Goal: Transaction & Acquisition: Purchase product/service

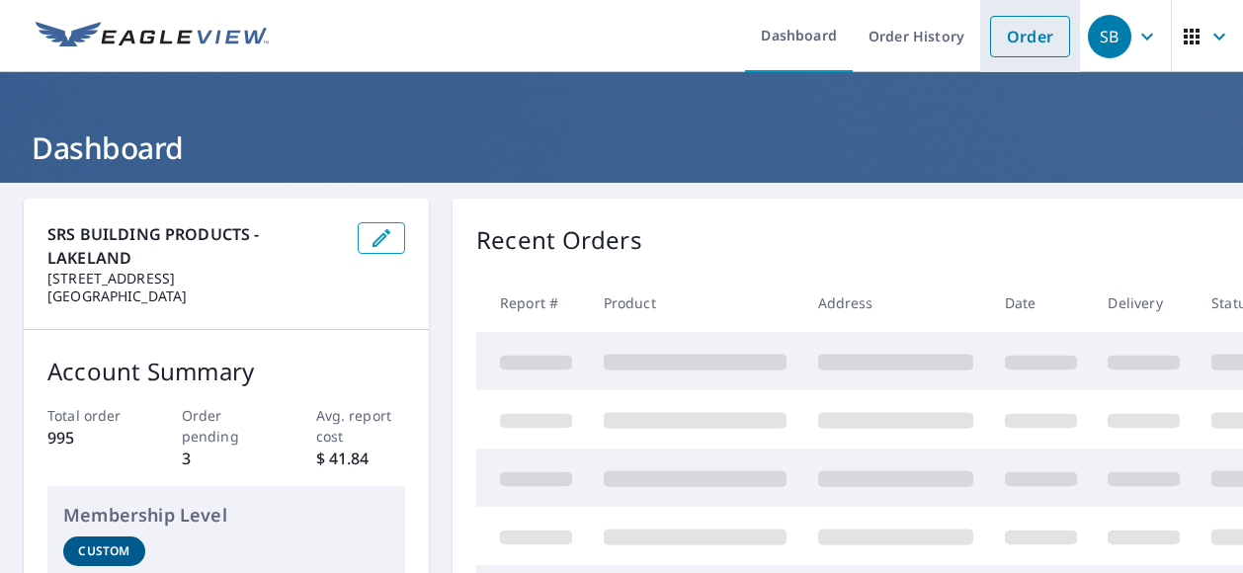
click at [990, 29] on link "Order" at bounding box center [1030, 36] width 80 height 41
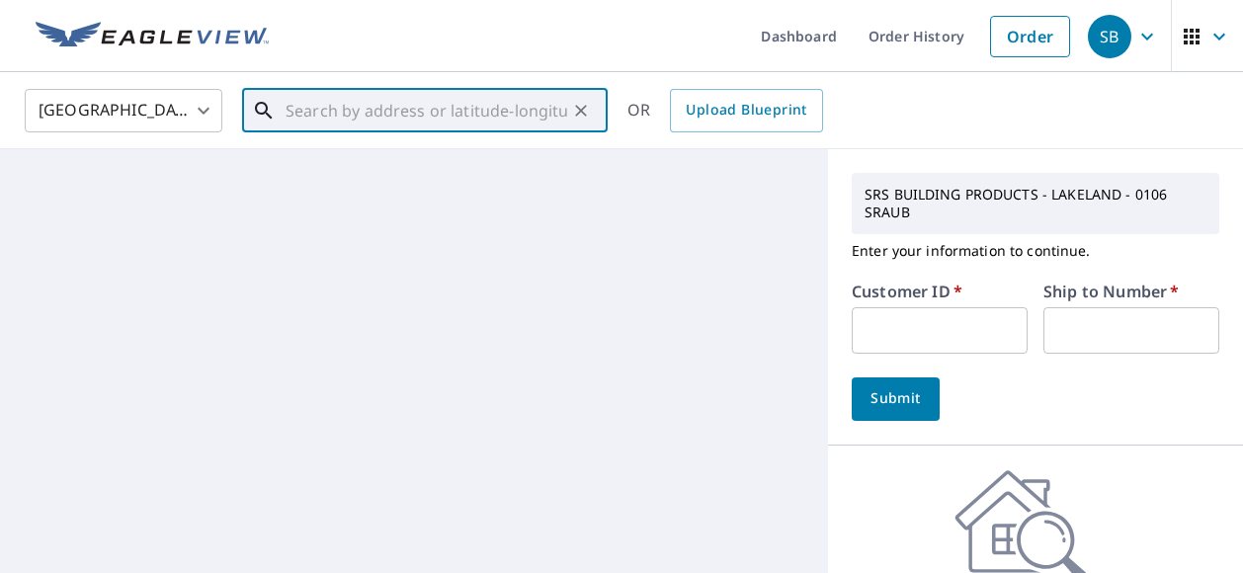
click at [526, 116] on input "text" at bounding box center [426, 110] width 282 height 55
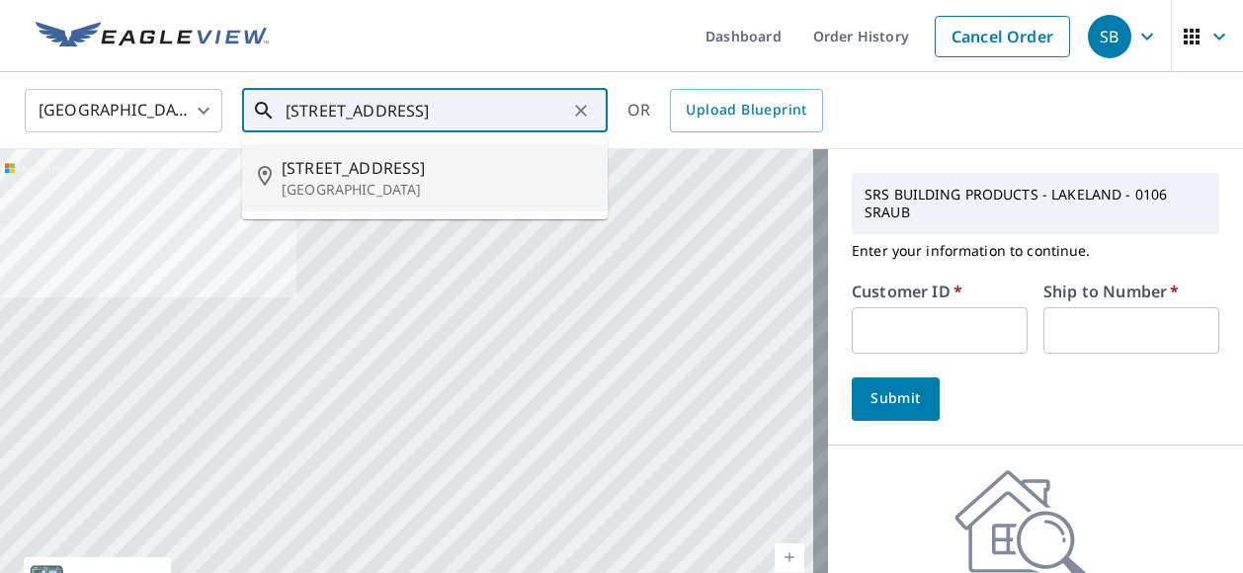
click at [498, 183] on p "[GEOGRAPHIC_DATA]" at bounding box center [437, 190] width 310 height 20
type input "[STREET_ADDRESS]"
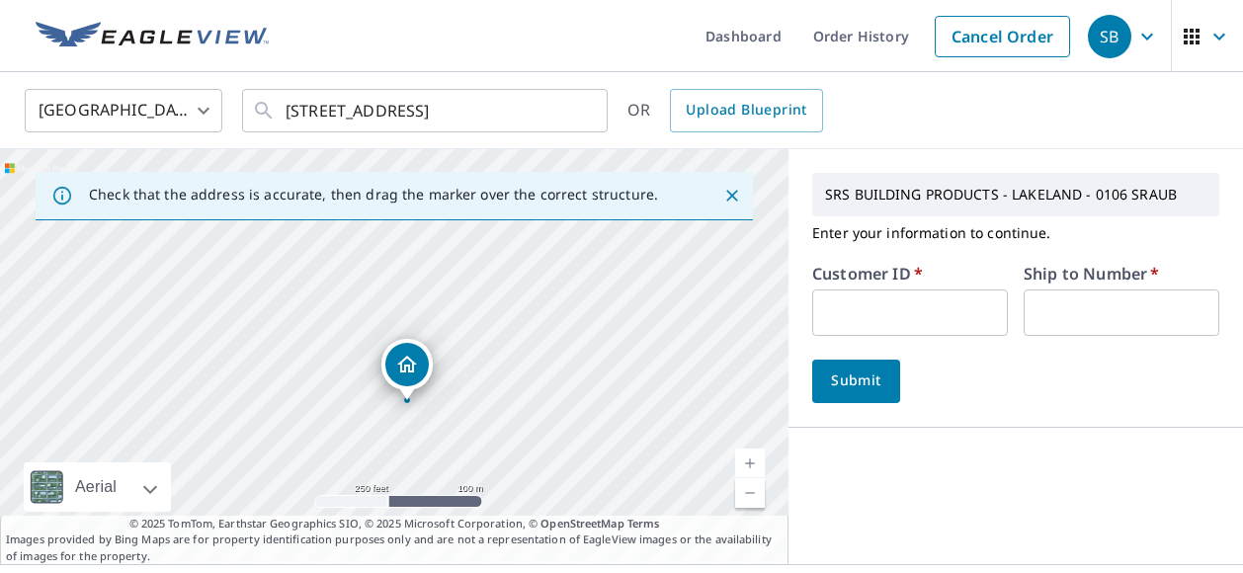
click at [846, 285] on div "Customer ID   * ​" at bounding box center [910, 301] width 196 height 70
click at [867, 310] on input "text" at bounding box center [910, 312] width 196 height 46
type input "s047335"
type input "1"
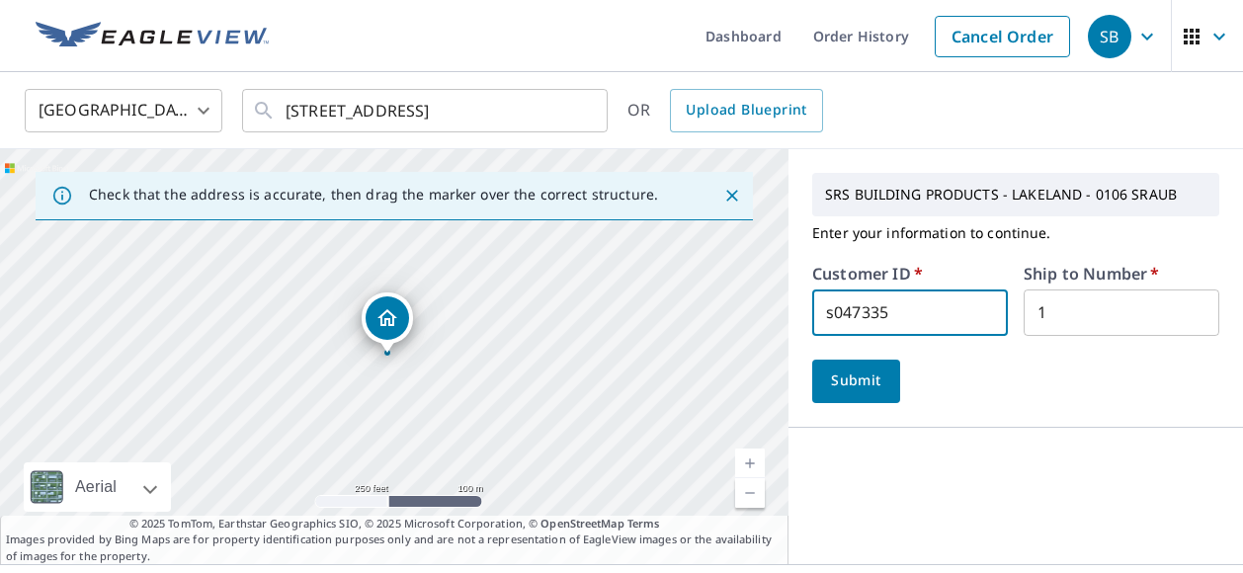
click at [846, 363] on button "Submit" at bounding box center [856, 381] width 88 height 43
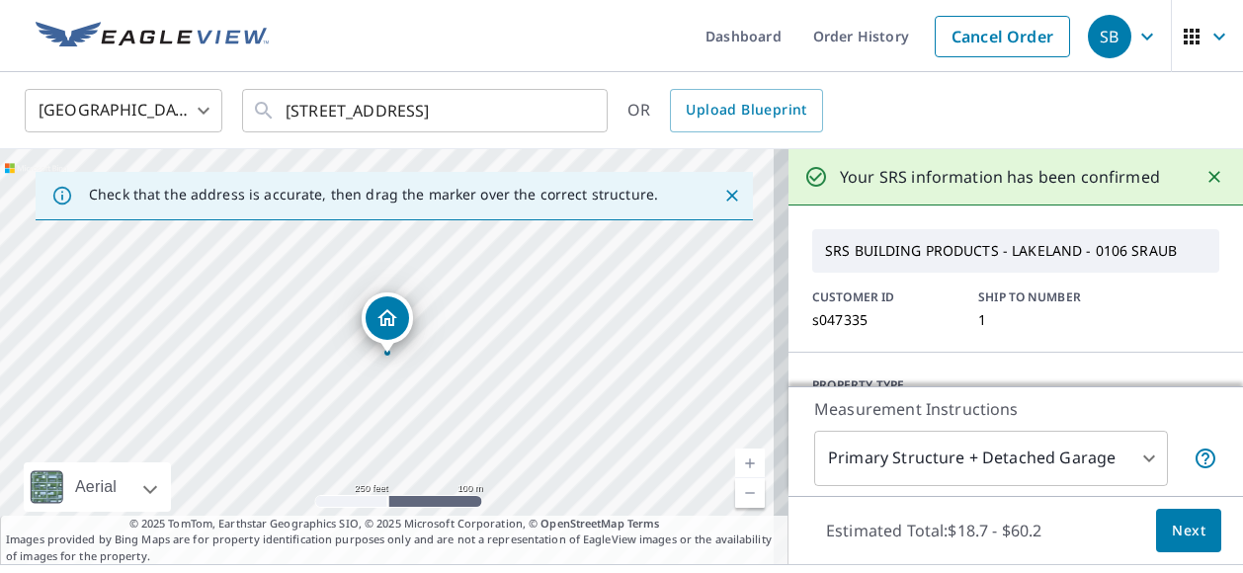
click at [1171, 525] on span "Next" at bounding box center [1188, 531] width 34 height 25
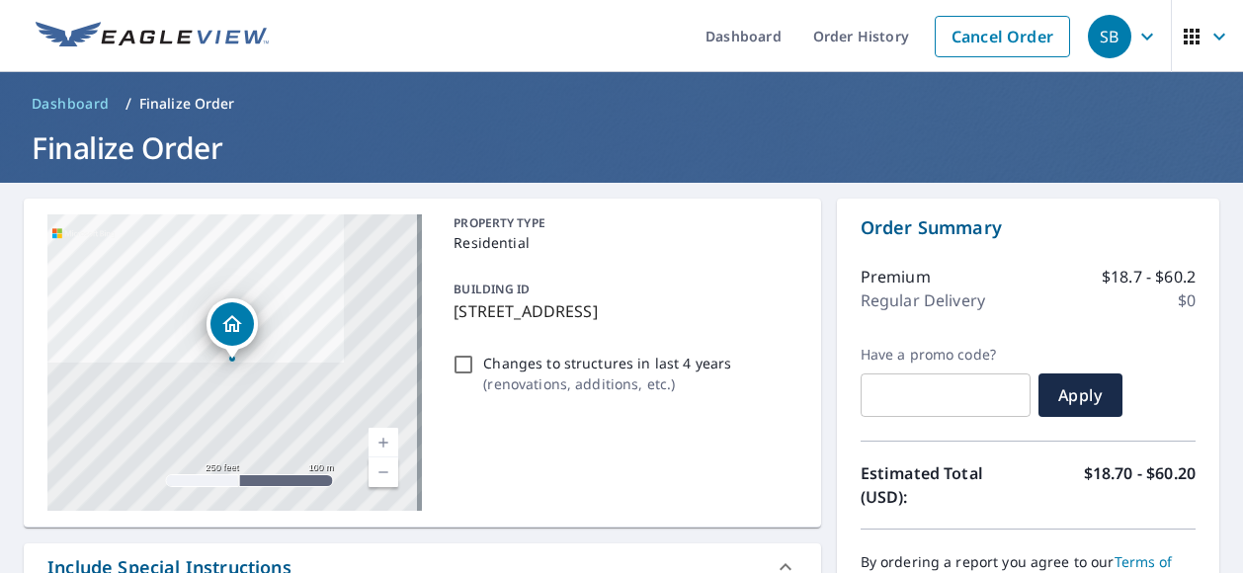
drag, startPoint x: 447, startPoint y: 310, endPoint x: 672, endPoint y: 306, distance: 224.3
click at [672, 306] on div "BUILDING ID [STREET_ADDRESS]" at bounding box center [620, 300] width 351 height 62
checkbox input "true"
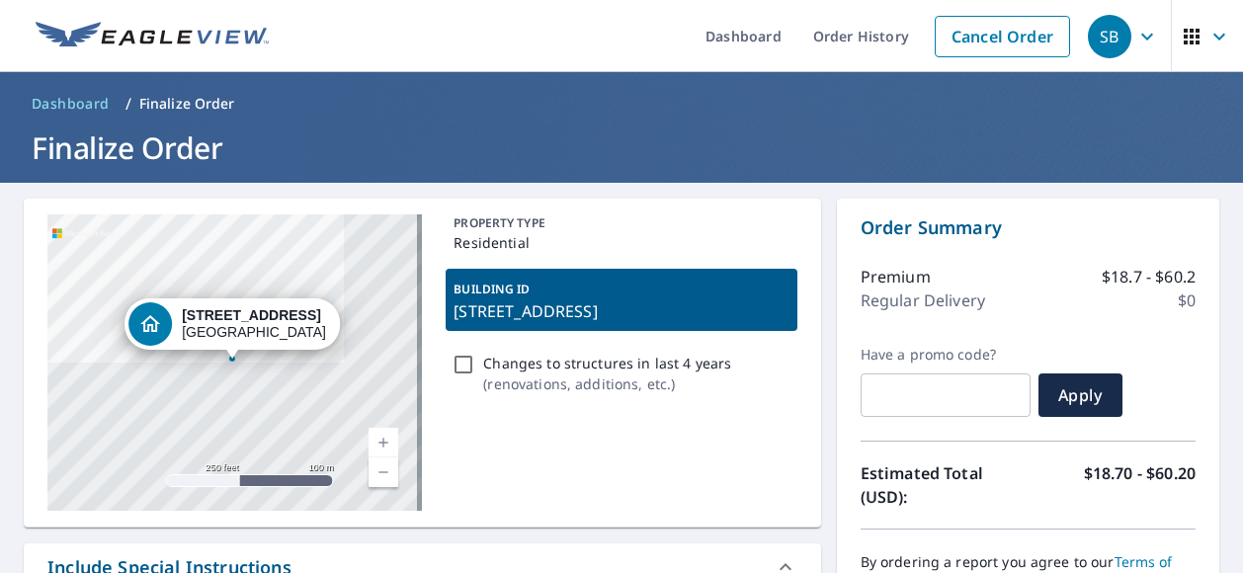
drag, startPoint x: 672, startPoint y: 306, endPoint x: 659, endPoint y: 305, distance: 12.9
copy p "[STREET_ADDRESS]"
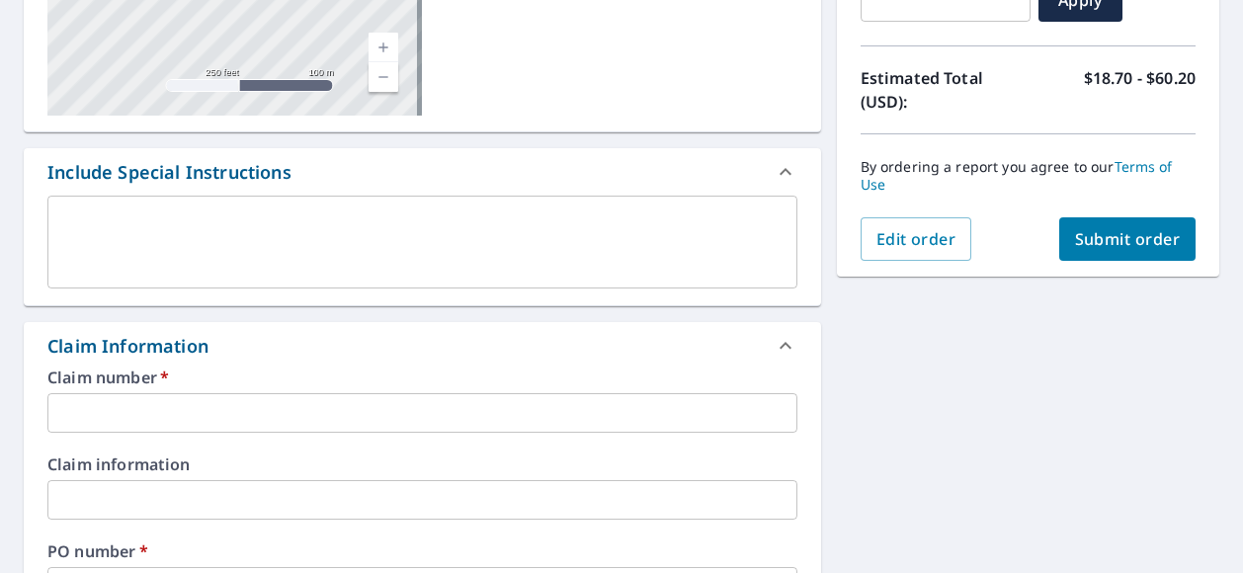
click at [385, 418] on input "text" at bounding box center [422, 413] width 750 height 40
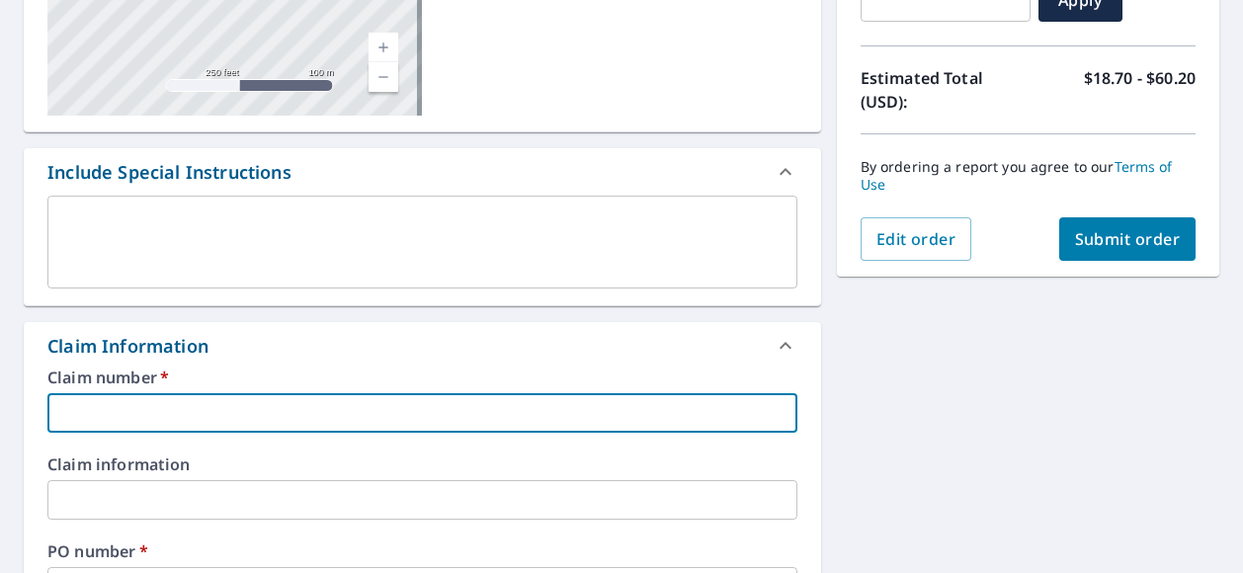
drag, startPoint x: 385, startPoint y: 418, endPoint x: 385, endPoint y: 405, distance: 12.8
paste input "[STREET_ADDRESS]"
type input "[STREET_ADDRESS]"
checkbox input "true"
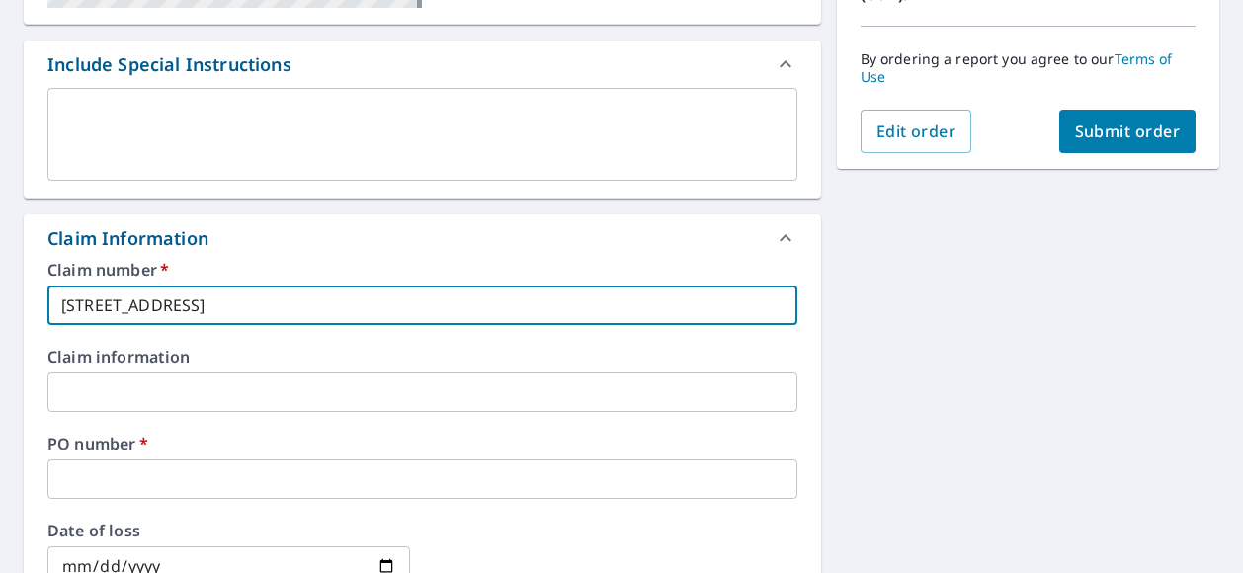
scroll to position [593, 0]
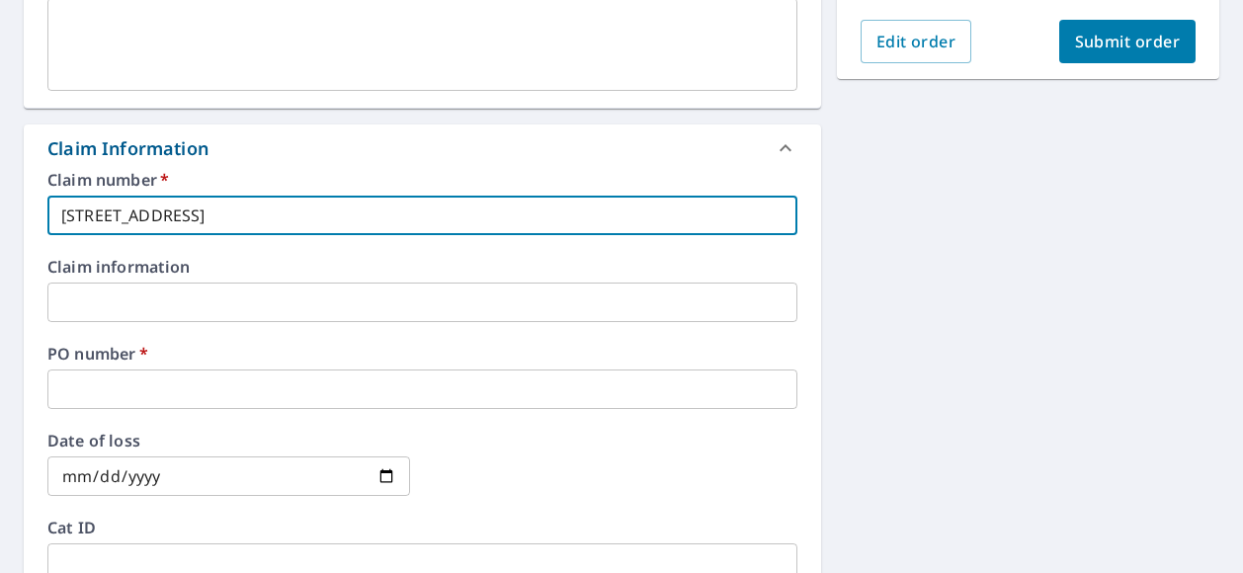
type input "[STREET_ADDRESS]"
click at [269, 390] on input "text" at bounding box center [422, 389] width 750 height 40
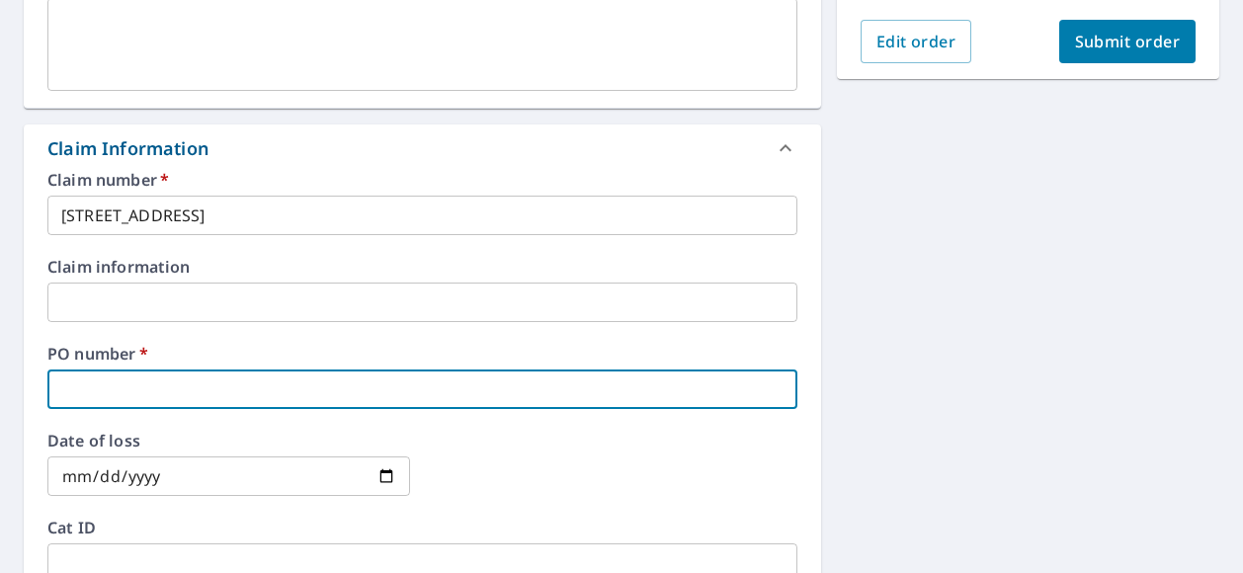
paste input "[STREET_ADDRESS]"
type input "[STREET_ADDRESS]"
checkbox input "true"
type input "[STREET_ADDRESS]"
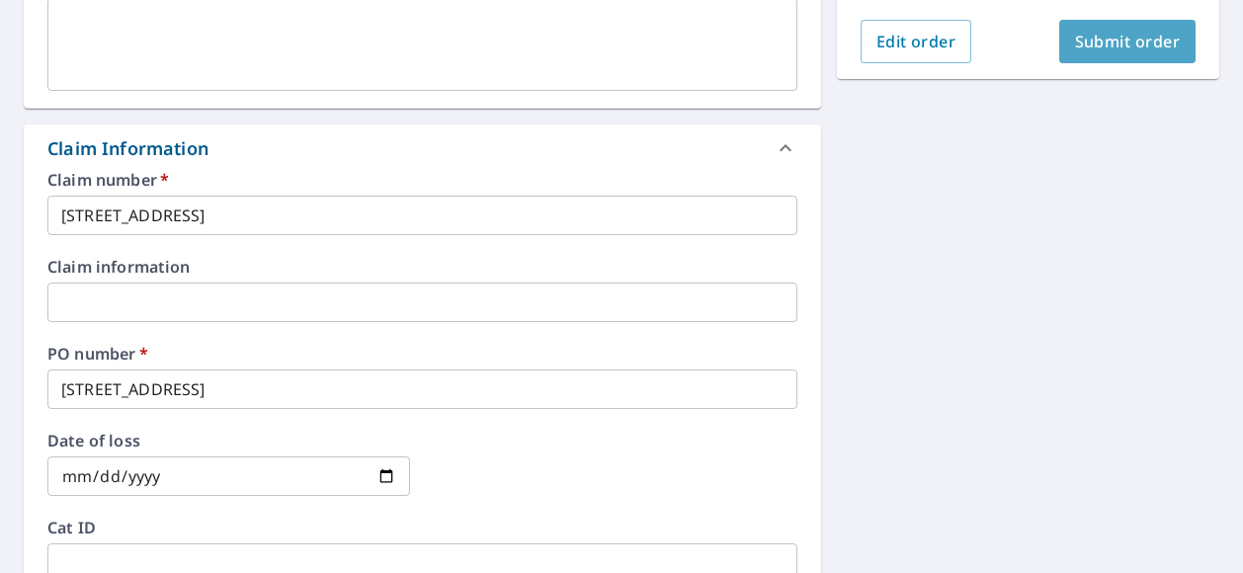
click at [1075, 36] on span "Submit order" at bounding box center [1128, 42] width 106 height 22
checkbox input "true"
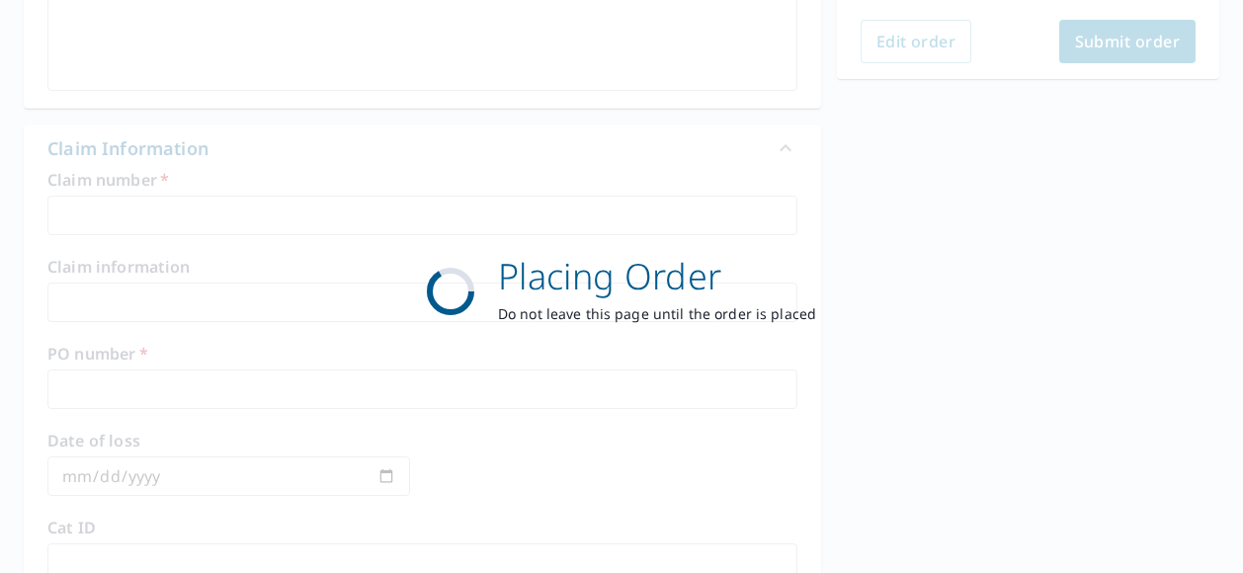
scroll to position [588, 0]
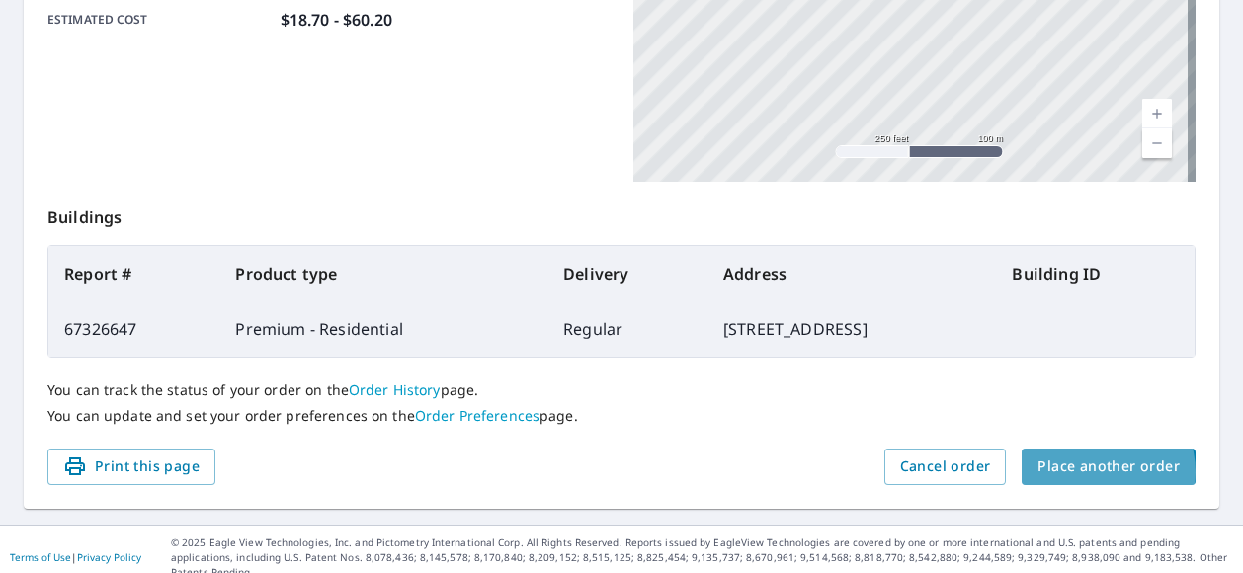
click at [1079, 471] on span "Place another order" at bounding box center [1108, 466] width 142 height 25
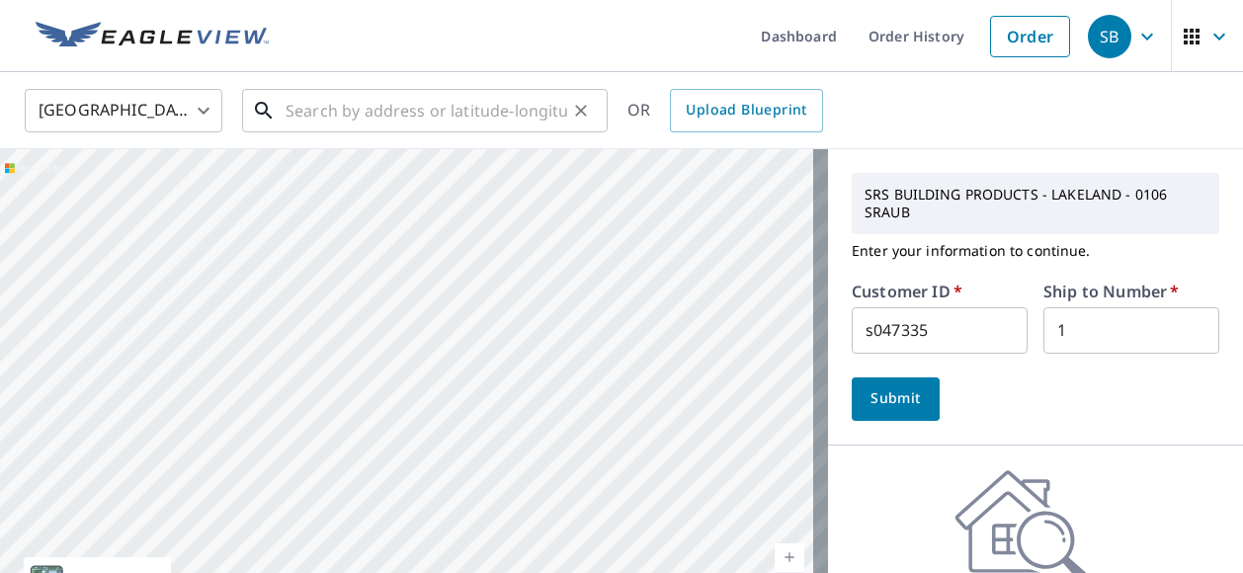
click at [530, 110] on input "text" at bounding box center [426, 110] width 282 height 55
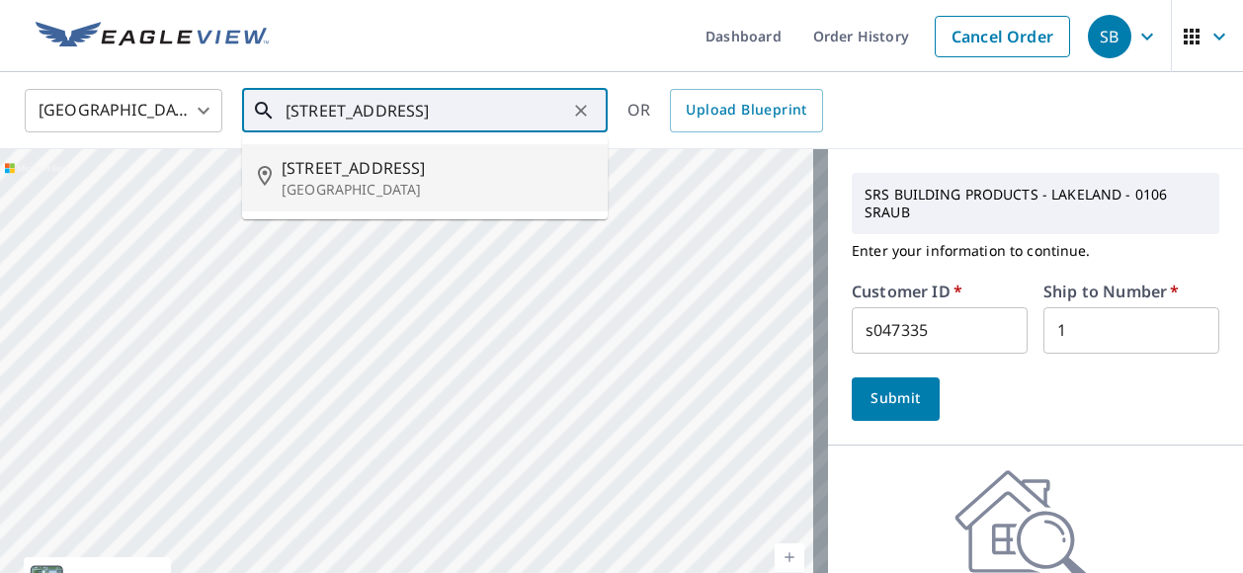
click at [396, 183] on p "[GEOGRAPHIC_DATA]" at bounding box center [437, 190] width 310 height 20
type input "[STREET_ADDRESS]"
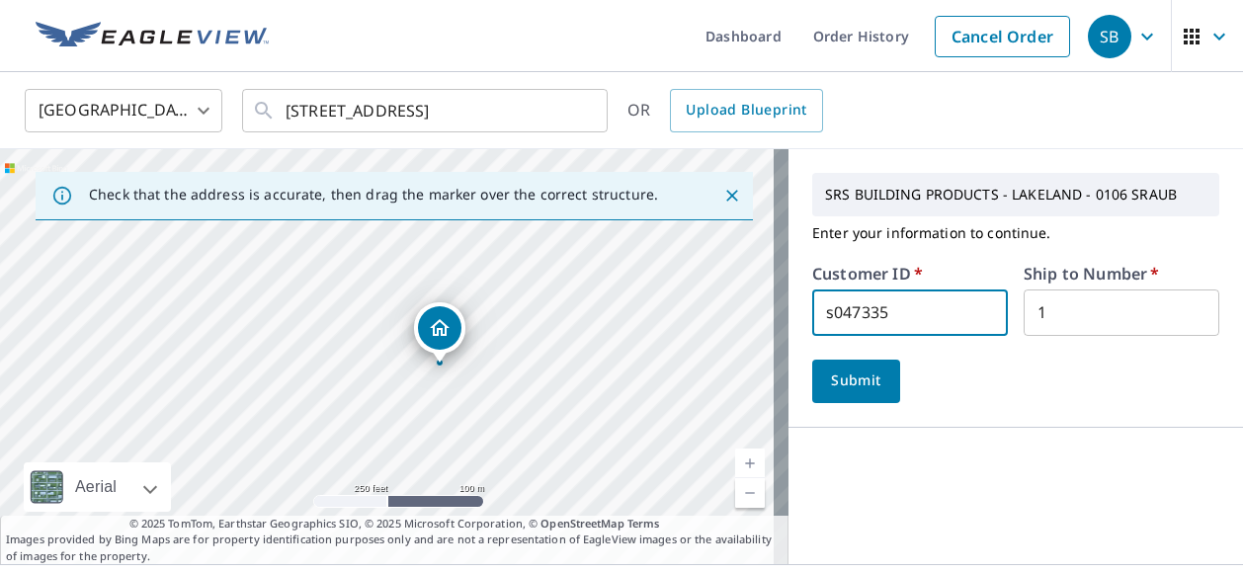
drag, startPoint x: 878, startPoint y: 310, endPoint x: 697, endPoint y: 278, distance: 183.7
click at [697, 278] on div "Check that the address is accurate, then drag the marker over the correct struc…" at bounding box center [621, 356] width 1243 height 415
paste input "C50287"
type input "C50287"
click at [871, 384] on button "Submit" at bounding box center [856, 381] width 88 height 43
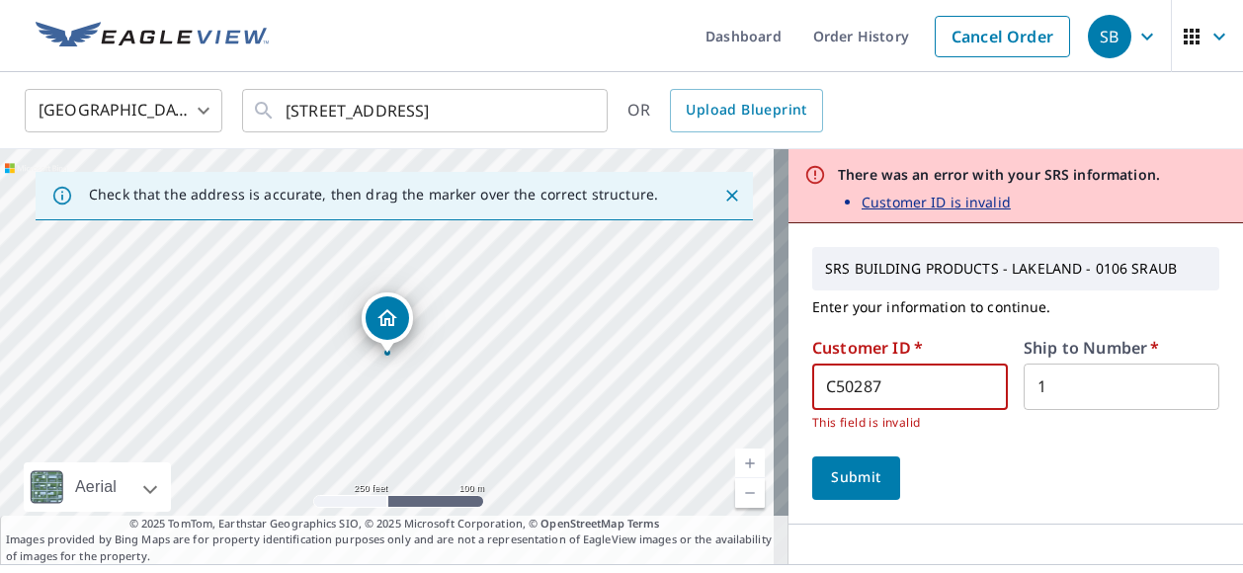
click at [814, 393] on input "C50287" at bounding box center [910, 386] width 196 height 46
click at [1061, 395] on input "1" at bounding box center [1121, 386] width 196 height 46
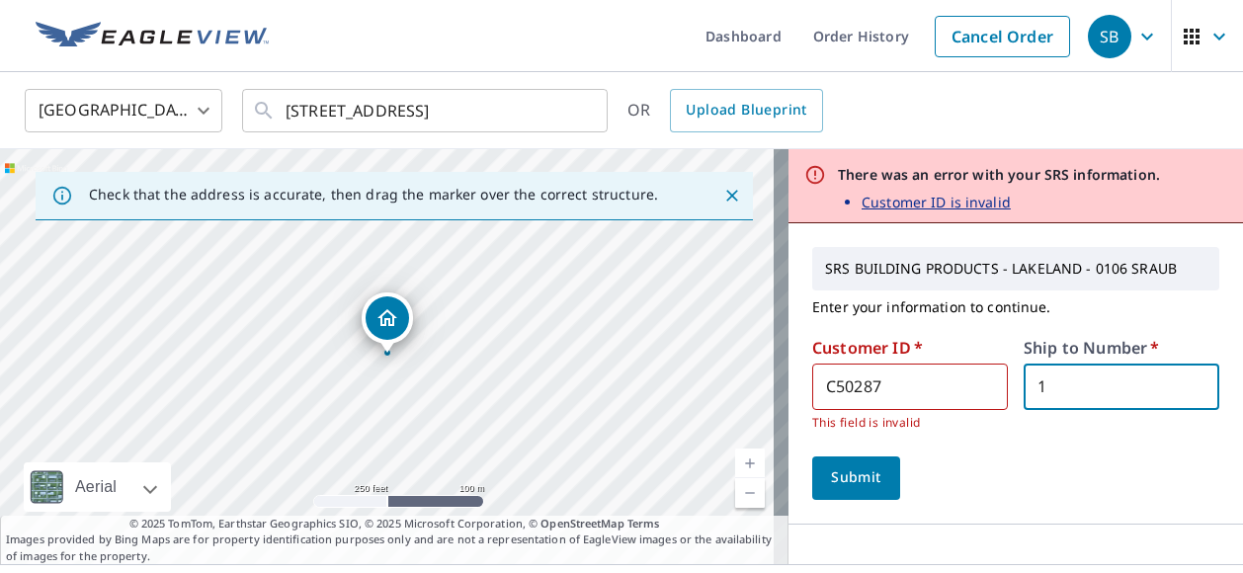
click at [827, 460] on button "Submit" at bounding box center [856, 477] width 88 height 43
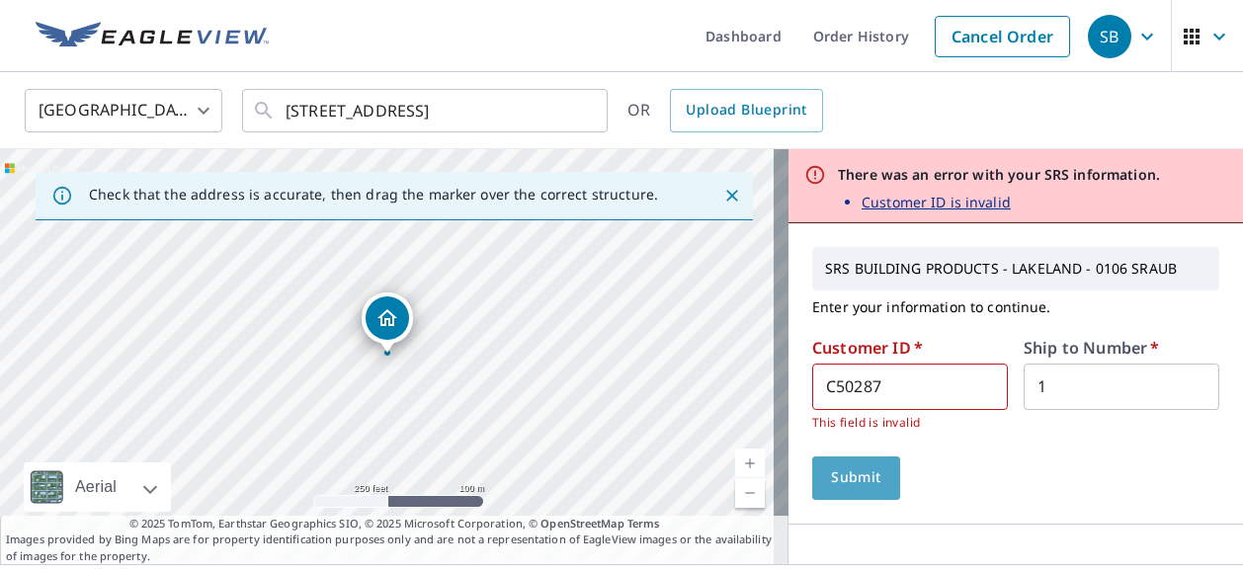
click at [834, 477] on span "Submit" at bounding box center [856, 477] width 56 height 25
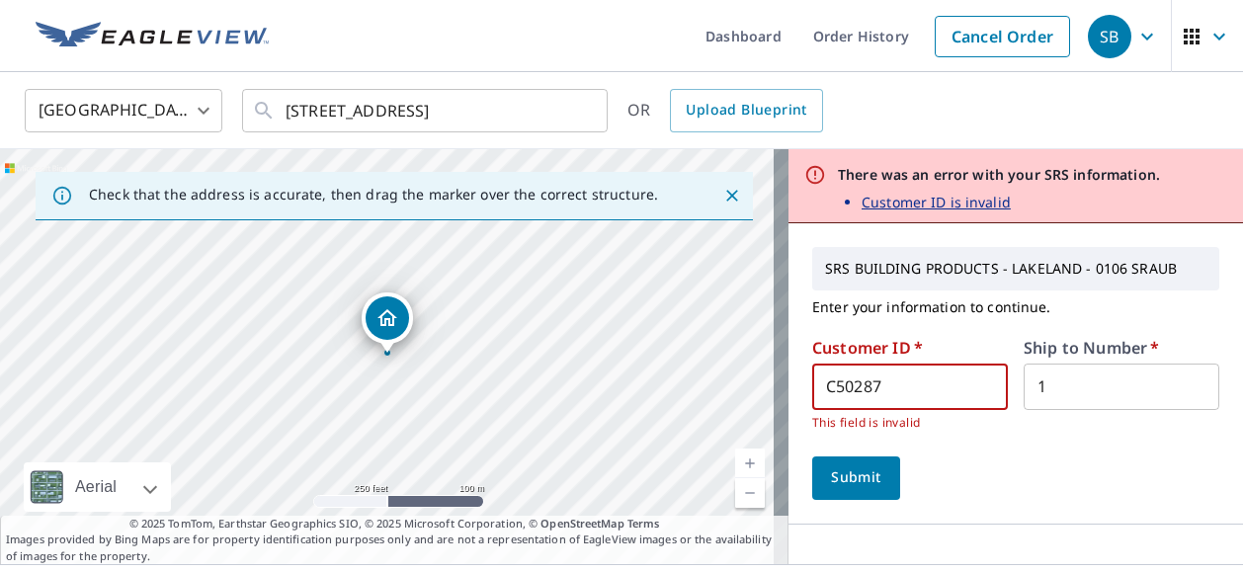
drag, startPoint x: 875, startPoint y: 379, endPoint x: 674, endPoint y: 352, distance: 203.4
click at [676, 352] on div "Check that the address is accurate, then drag the marker over the correct struc…" at bounding box center [621, 356] width 1243 height 415
paste input ": S069581"
click at [817, 376] on input ": S069581" at bounding box center [910, 386] width 196 height 46
type input "S069581"
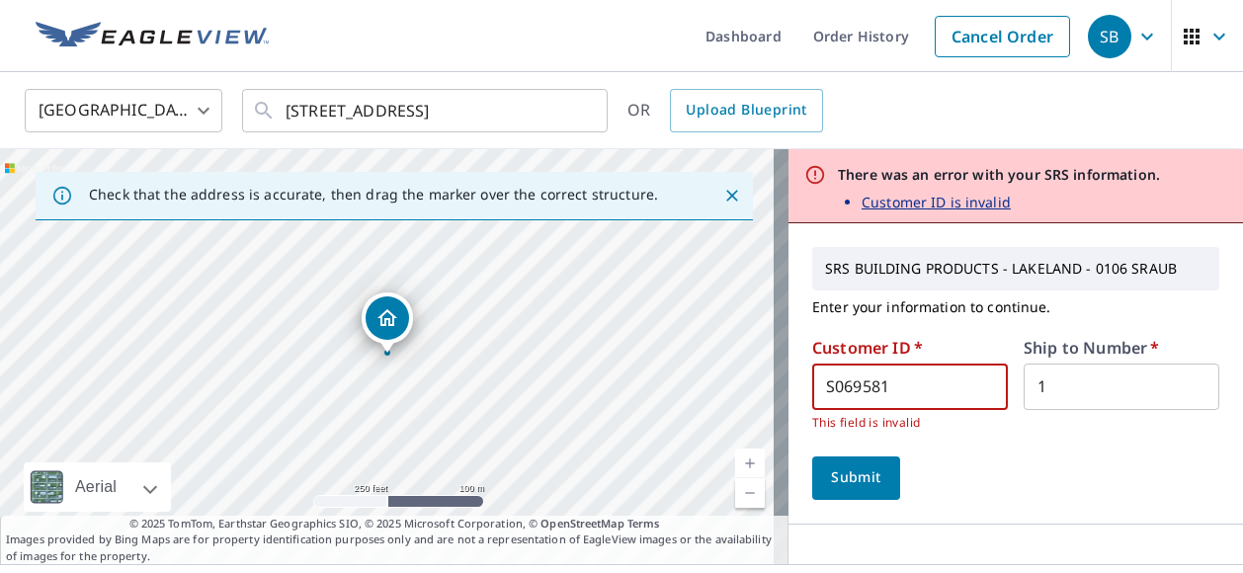
click at [846, 476] on span "Submit" at bounding box center [856, 477] width 56 height 25
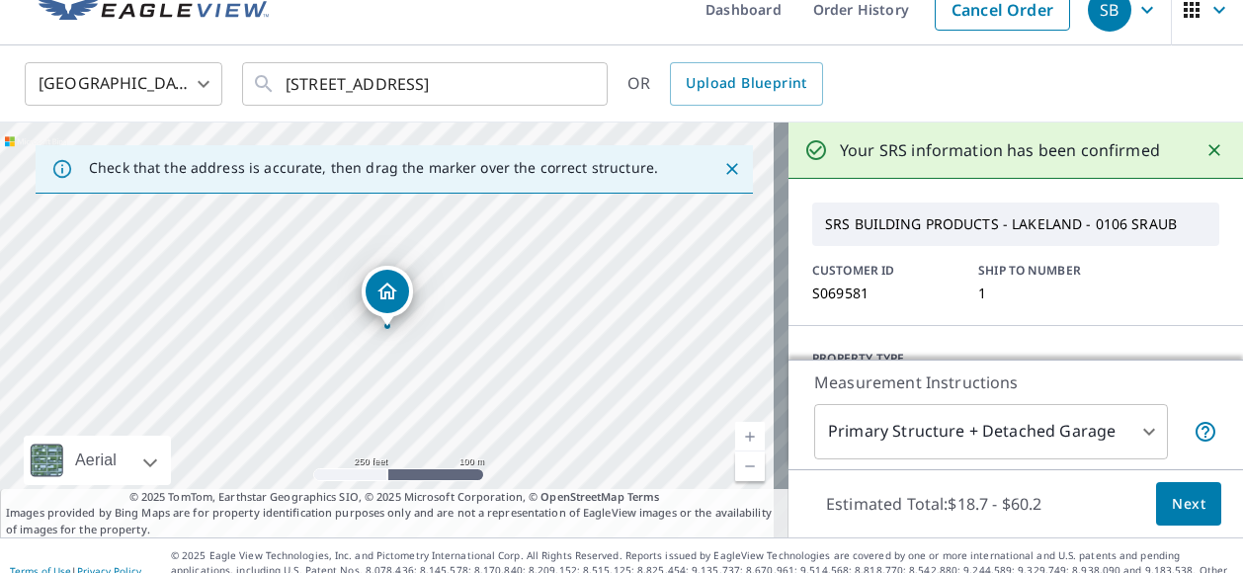
scroll to position [41, 0]
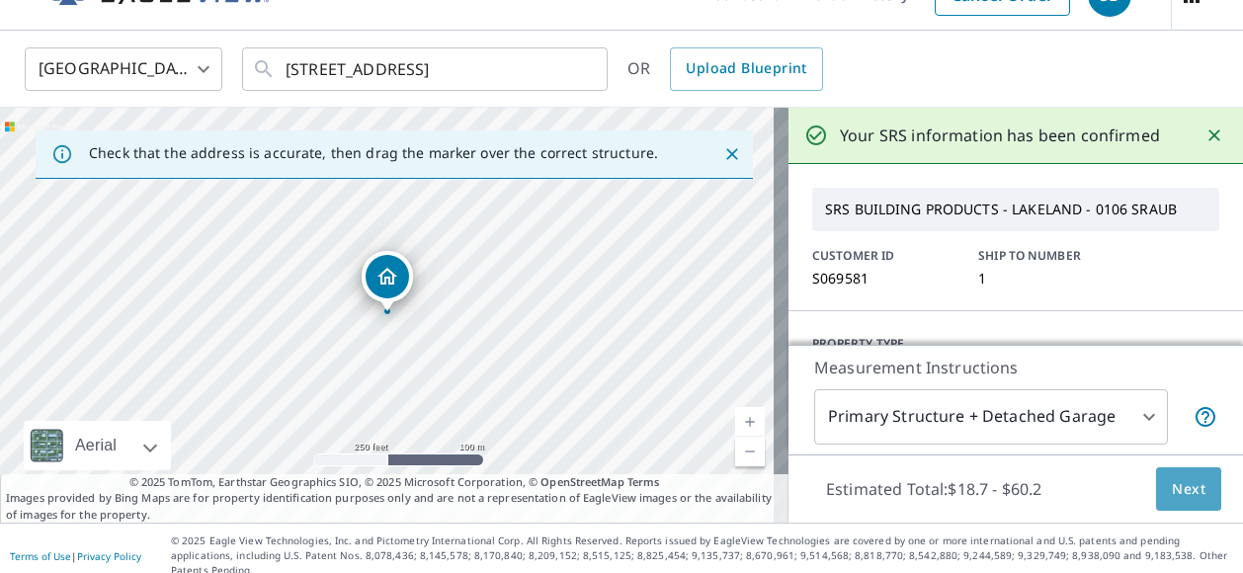
click at [1173, 477] on span "Next" at bounding box center [1188, 489] width 34 height 25
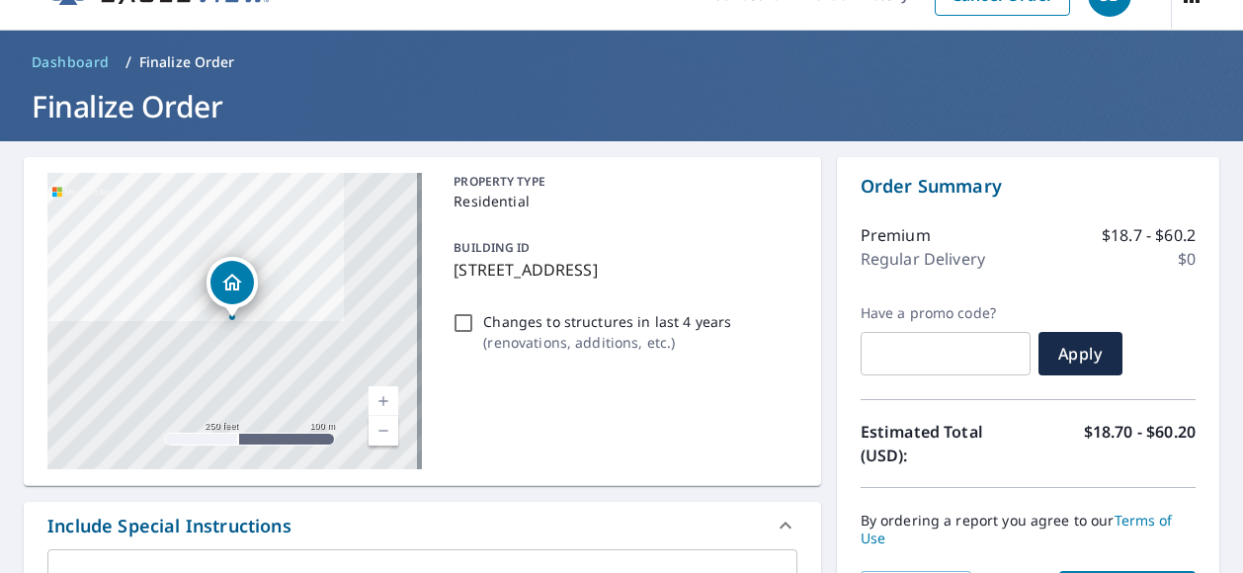
drag, startPoint x: 448, startPoint y: 264, endPoint x: 691, endPoint y: 278, distance: 243.4
click at [691, 278] on p "[STREET_ADDRESS]" at bounding box center [620, 270] width 335 height 24
checkbox input "true"
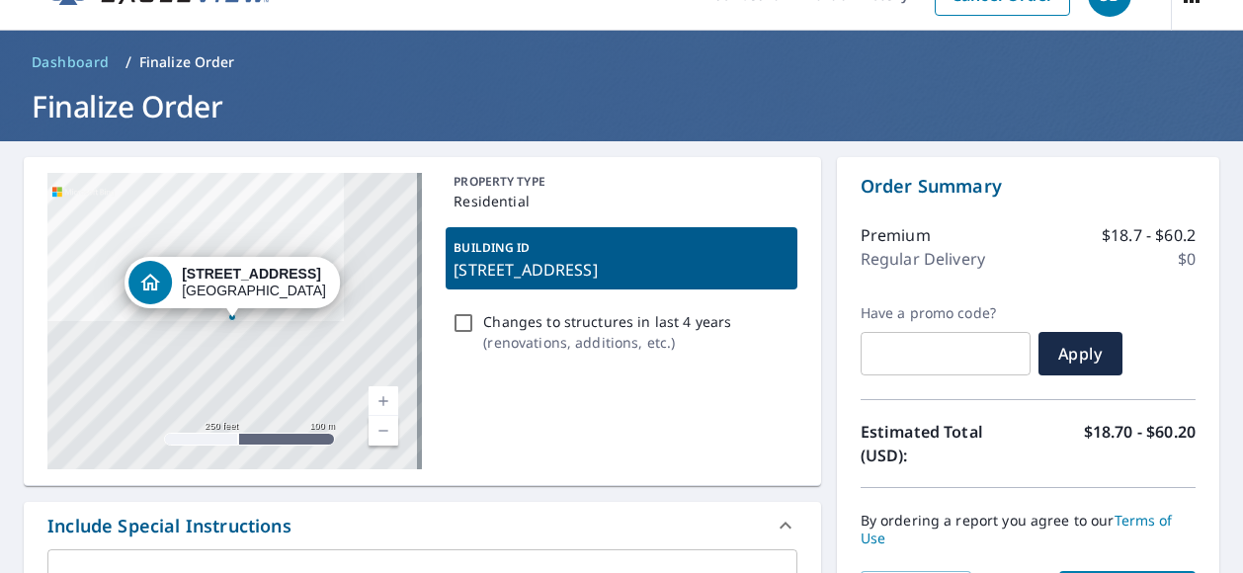
drag, startPoint x: 691, startPoint y: 278, endPoint x: 656, endPoint y: 274, distance: 35.8
copy p "[STREET_ADDRESS],"
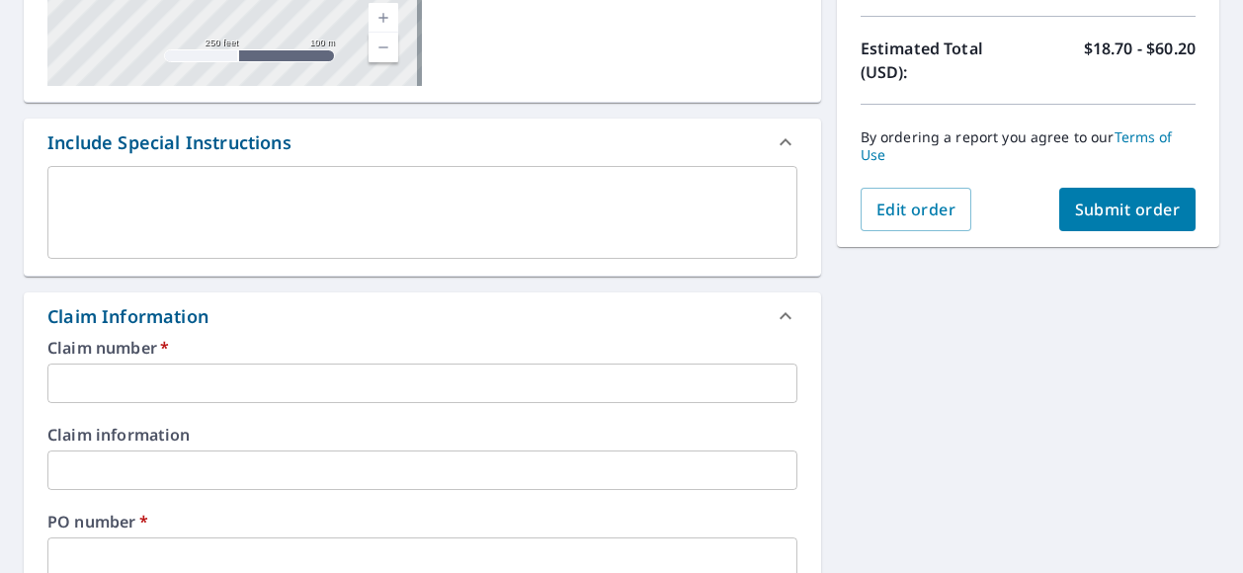
scroll to position [437, 0]
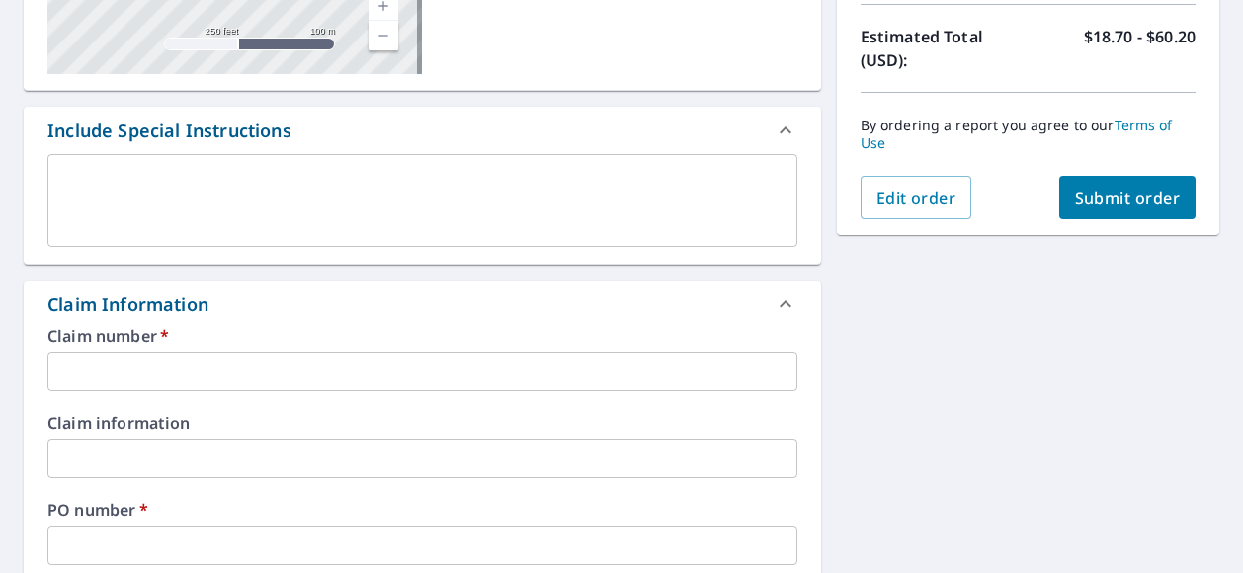
click at [400, 367] on input "text" at bounding box center [422, 372] width 750 height 40
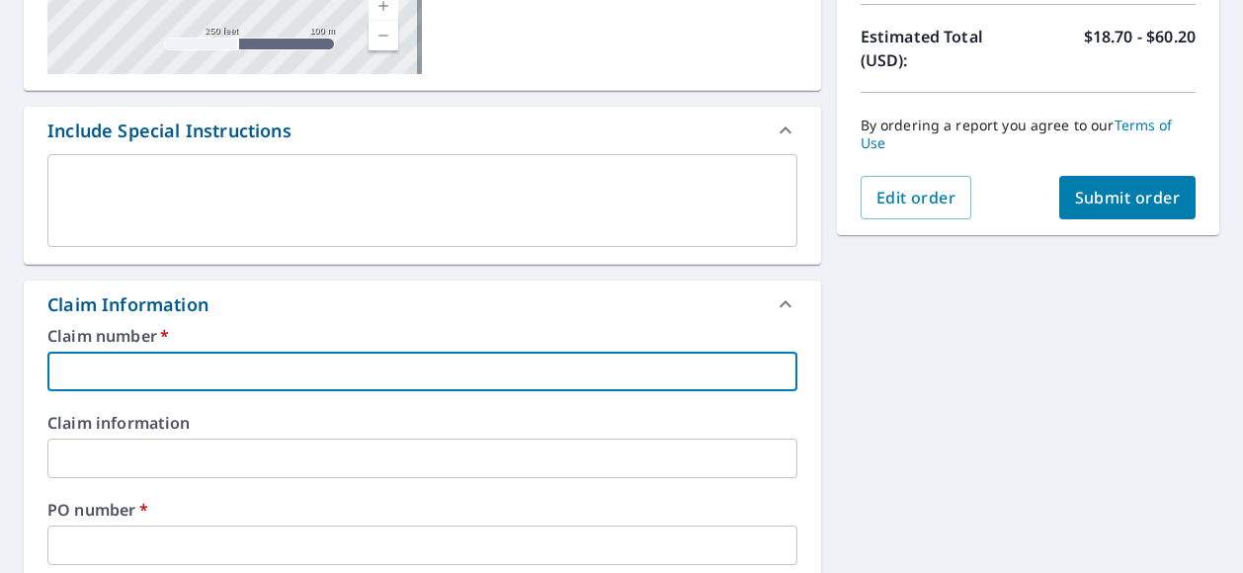
paste input "[STREET_ADDRESS],"
type input "[STREET_ADDRESS],"
checkbox input "true"
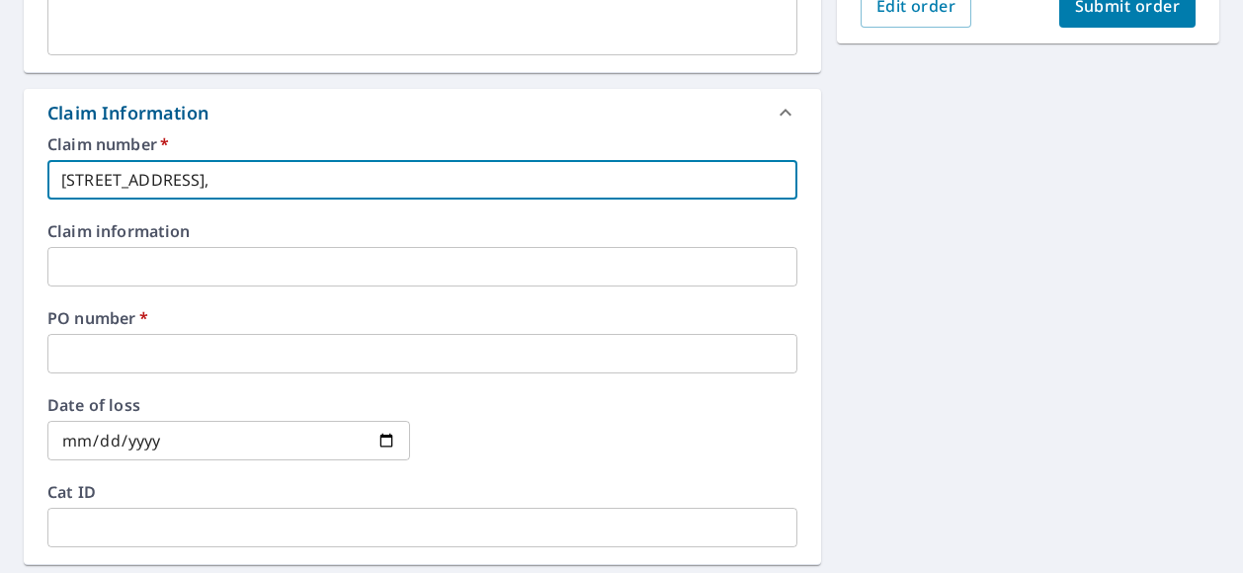
scroll to position [634, 0]
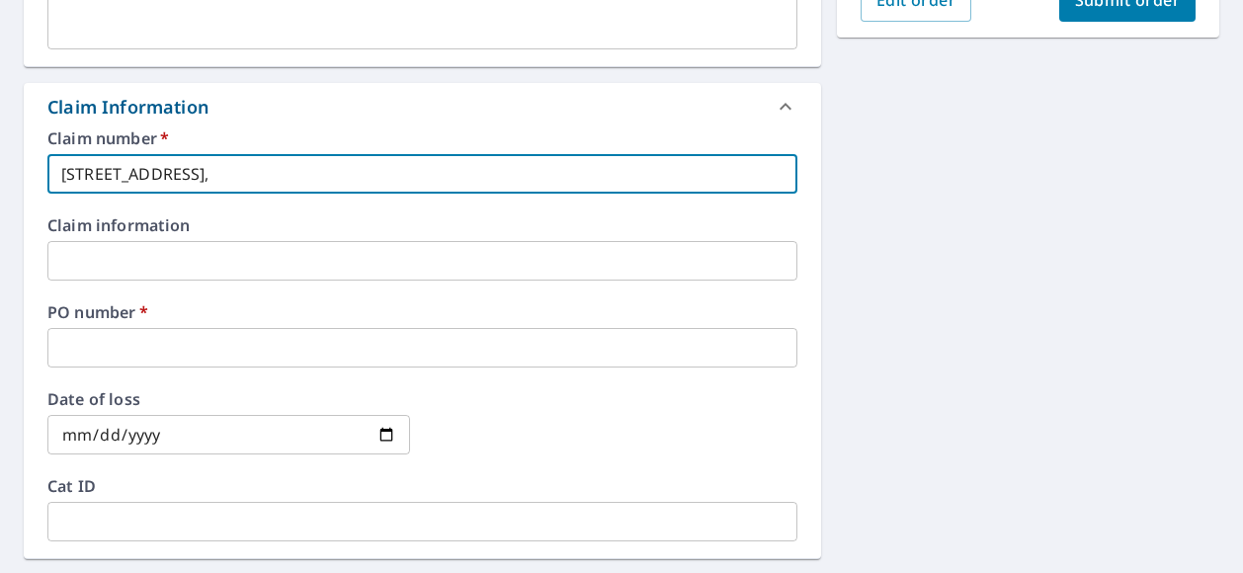
type input "[STREET_ADDRESS],"
click at [280, 356] on input "text" at bounding box center [422, 348] width 750 height 40
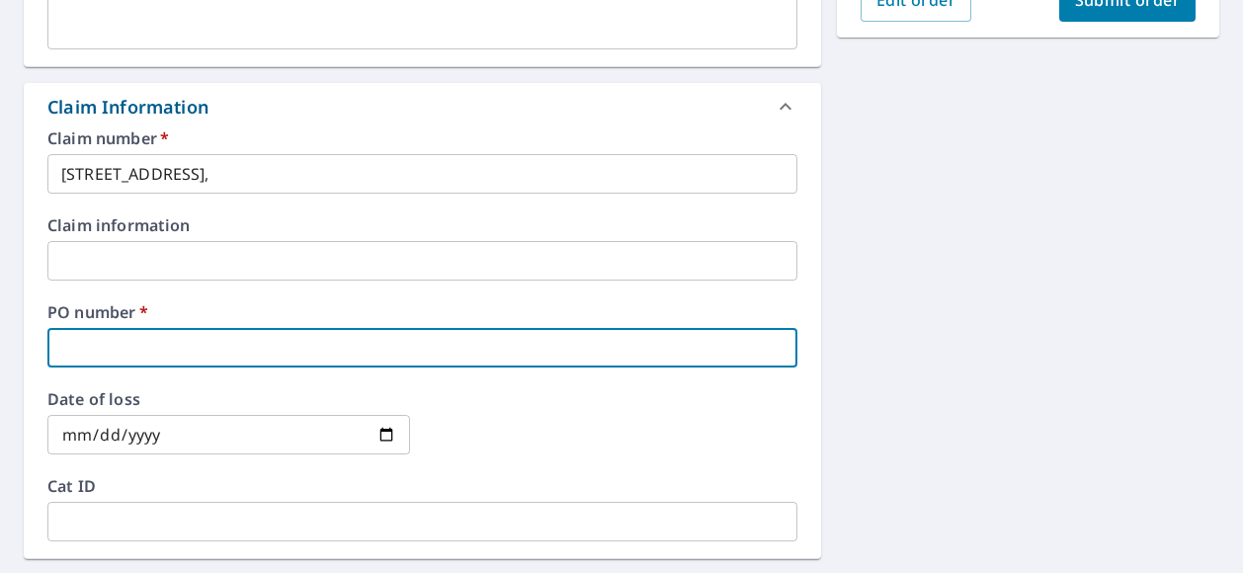
paste input "[STREET_ADDRESS],"
type input "[STREET_ADDRESS],"
checkbox input "true"
type input "[STREET_ADDRESS],"
click at [1090, 4] on span "Submit order" at bounding box center [1128, 0] width 106 height 22
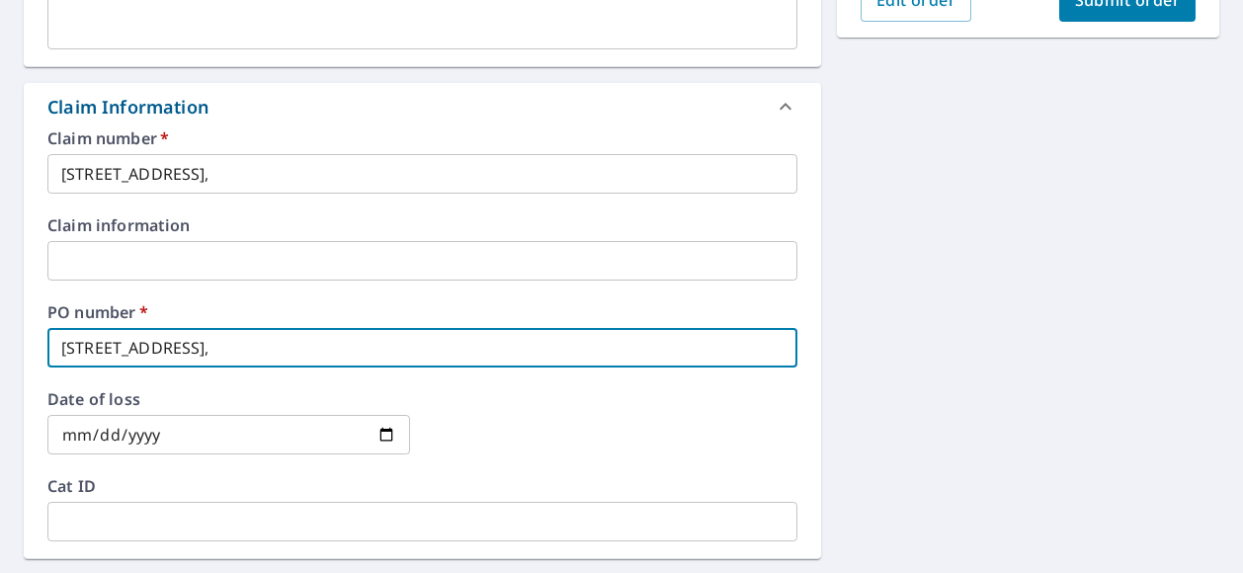
checkbox input "true"
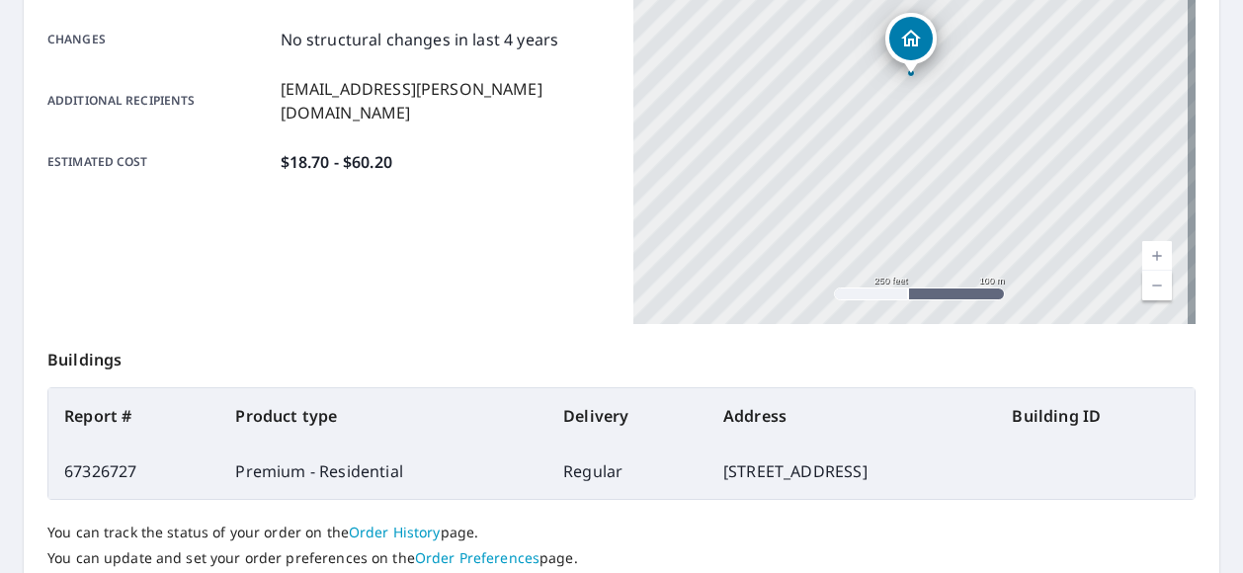
scroll to position [291, 0]
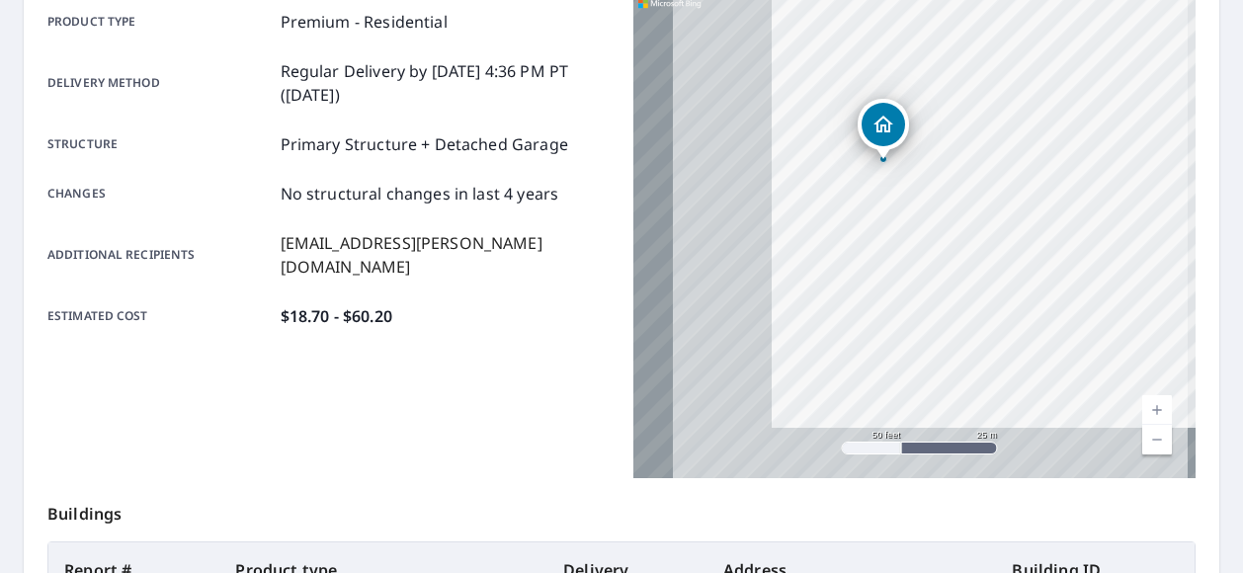
drag, startPoint x: 907, startPoint y: 253, endPoint x: 1045, endPoint y: 202, distance: 147.2
click at [1045, 202] on div "[STREET_ADDRESS]" at bounding box center [914, 231] width 562 height 494
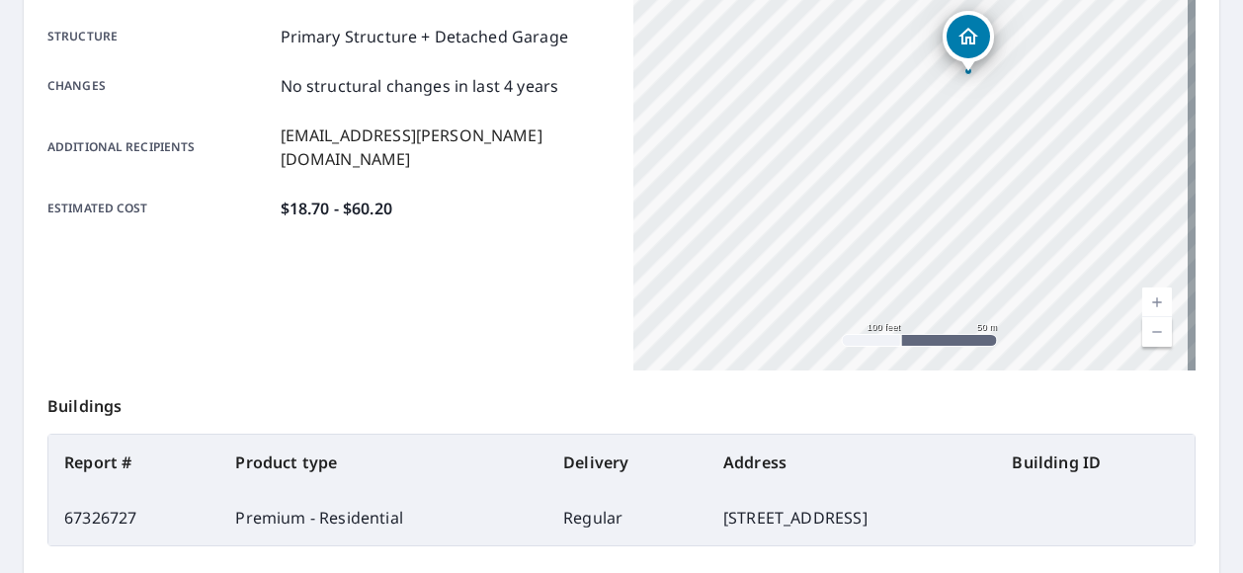
scroll to position [193, 0]
